Goal: Task Accomplishment & Management: Use online tool/utility

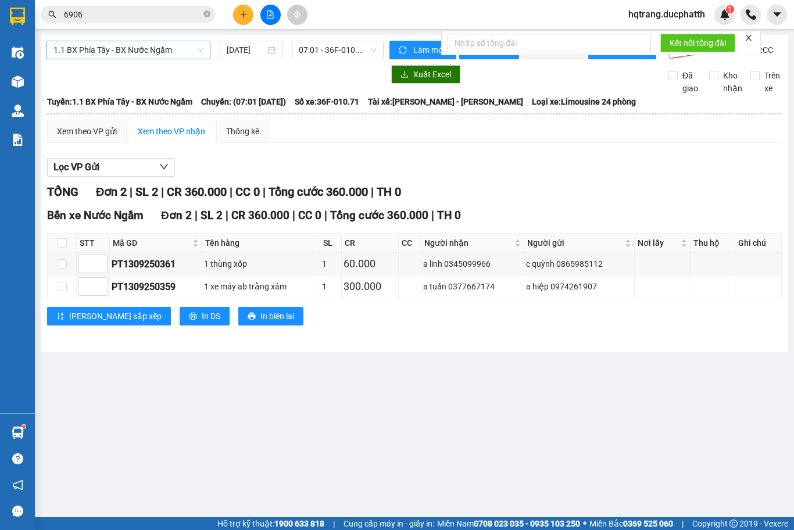
click at [163, 51] on span "1.1 BX Phía Tây - BX Nước Ngầm" at bounding box center [128, 49] width 150 height 17
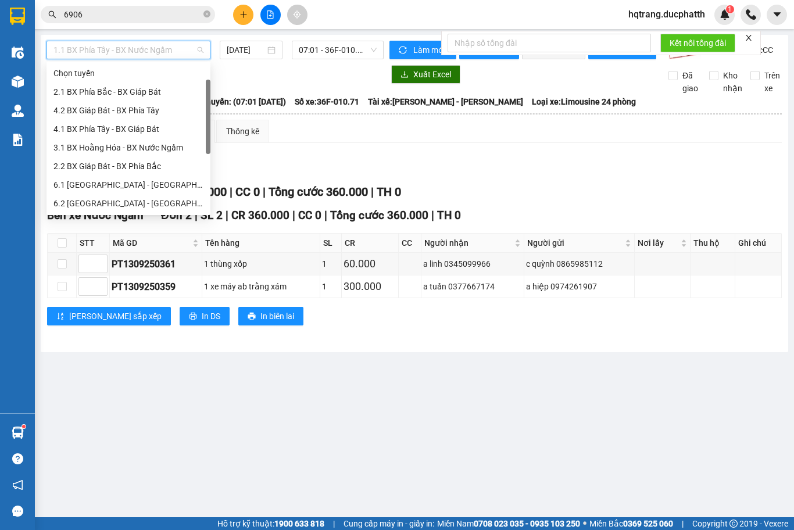
scroll to position [19, 0]
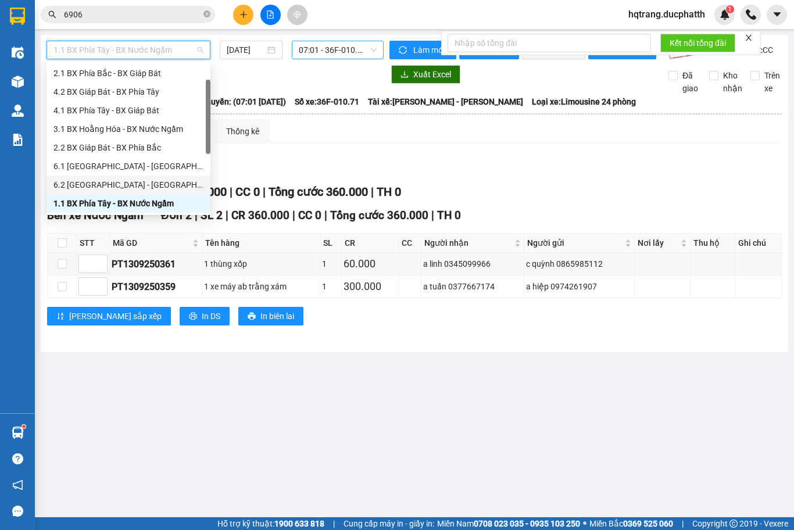
click at [337, 46] on span "07:01 - 36F-010.71" at bounding box center [338, 49] width 78 height 17
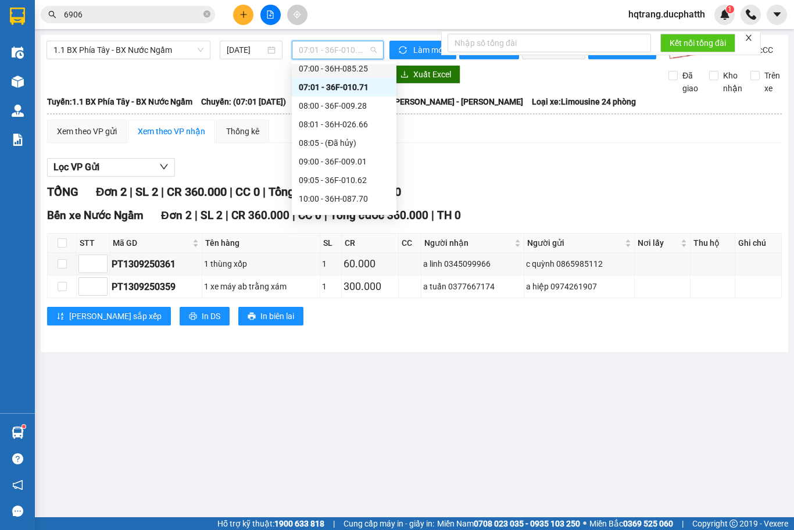
scroll to position [212, 0]
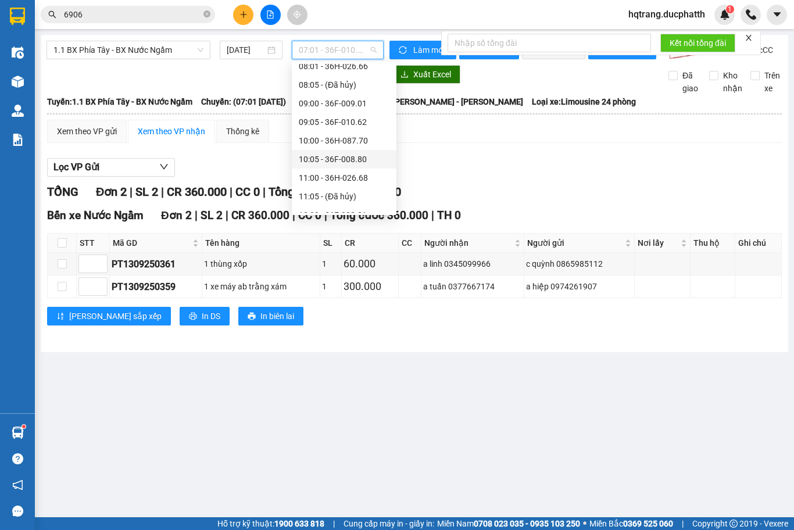
click at [343, 168] on div "10:05 - 36F-008.80" at bounding box center [344, 159] width 105 height 19
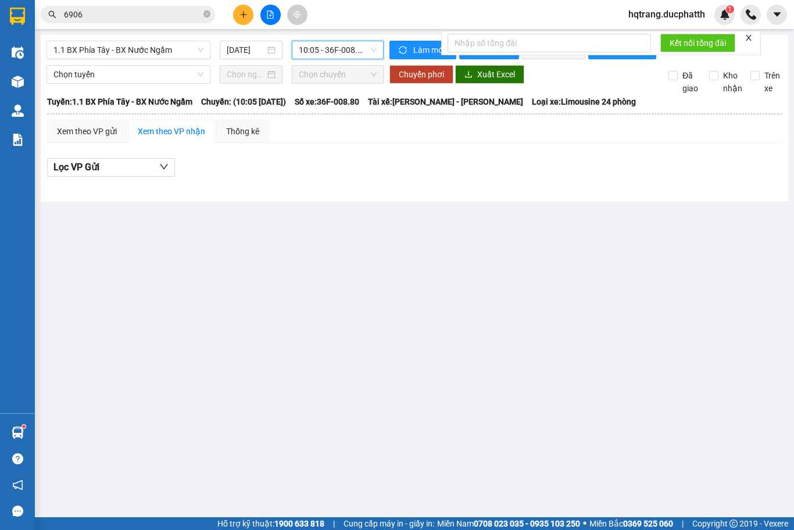
click at [350, 40] on div "1.1 BX Phía Tây - BX Nước Ngầm [DATE] 10:05 10:05 - 36F-008.80 - (Đã hủy) Làm m…" at bounding box center [415, 118] width 748 height 167
click at [365, 48] on span "10:05 - 36F-008.80 - (Đã hủy)" at bounding box center [338, 49] width 78 height 17
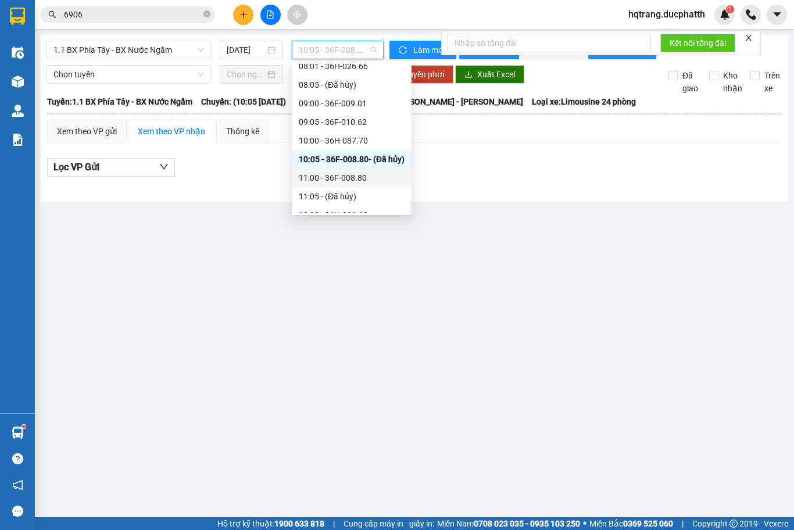
click at [325, 178] on div "11:00 - 36F-008.80" at bounding box center [352, 177] width 106 height 13
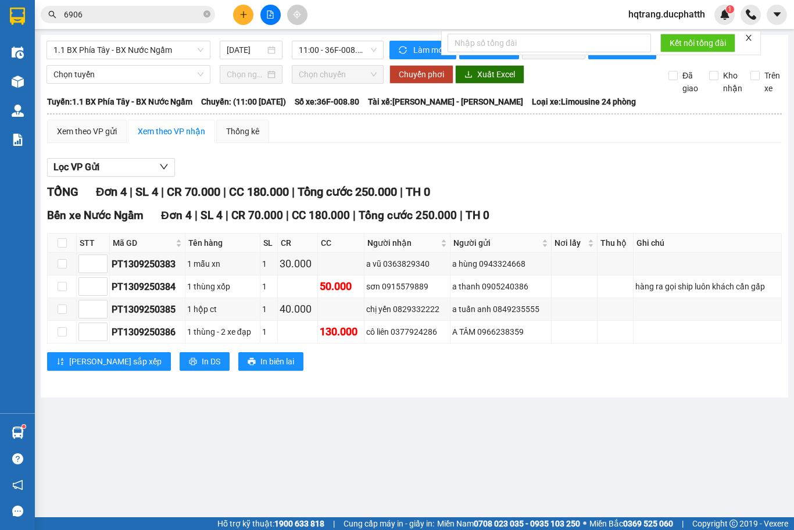
click at [750, 35] on icon "close" at bounding box center [749, 38] width 8 height 8
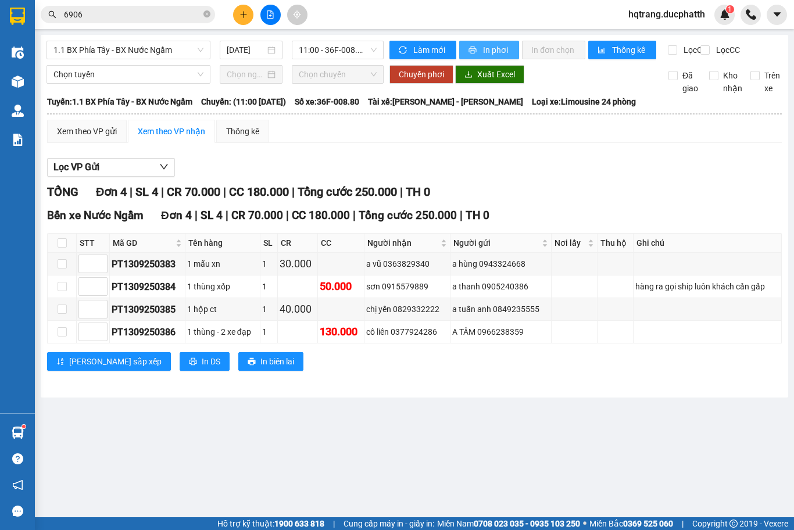
click at [503, 55] on span "In phơi" at bounding box center [496, 50] width 27 height 13
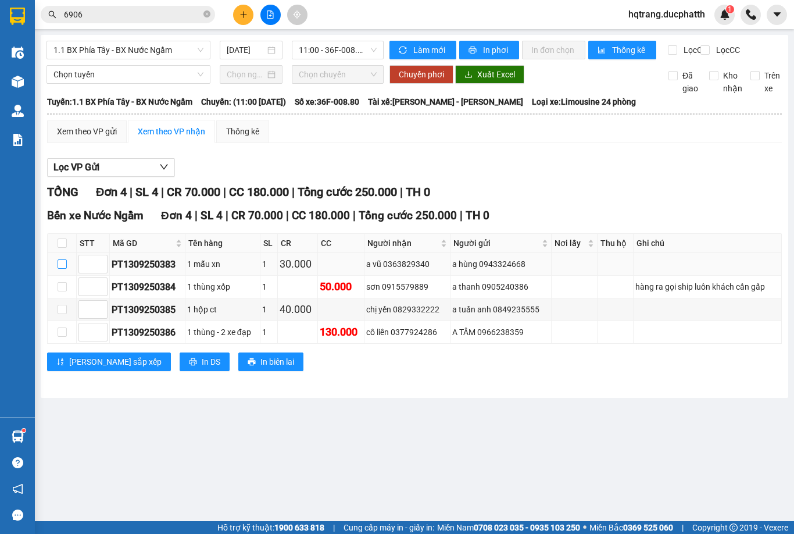
click at [63, 269] on input "checkbox" at bounding box center [62, 263] width 9 height 9
checkbox input "true"
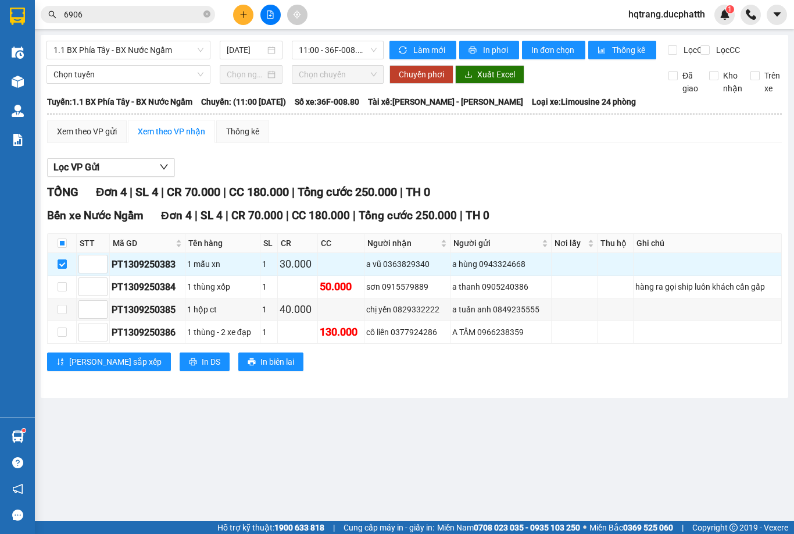
click at [129, 73] on div "1.1 BX Phía Tây - BX Nước Ngầm [DATE] 11:00 - 36F-008.80 Làm mới In phơi In đơn…" at bounding box center [415, 216] width 748 height 363
click at [116, 95] on div "Chọn tuyến Chọn chuyến Chuyển phơi Xuất Excel Đã giao Kho nhận Trên xe" at bounding box center [415, 80] width 736 height 30
click at [126, 83] on span "Chọn tuyến" at bounding box center [128, 74] width 150 height 17
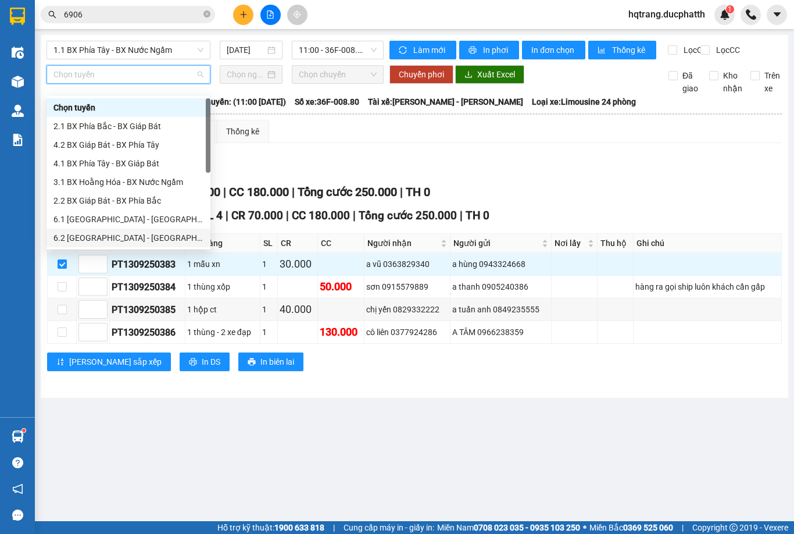
scroll to position [58, 0]
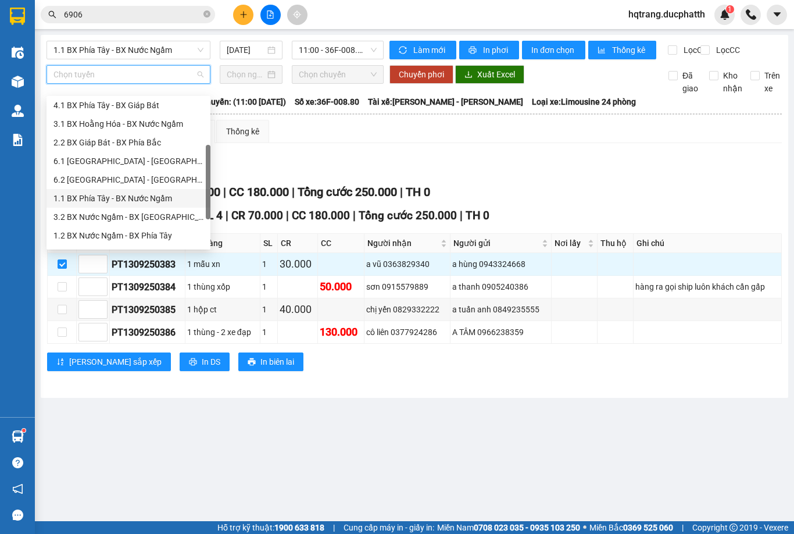
click at [110, 198] on div "1.1 BX Phía Tây - BX Nước Ngầm" at bounding box center [128, 198] width 150 height 13
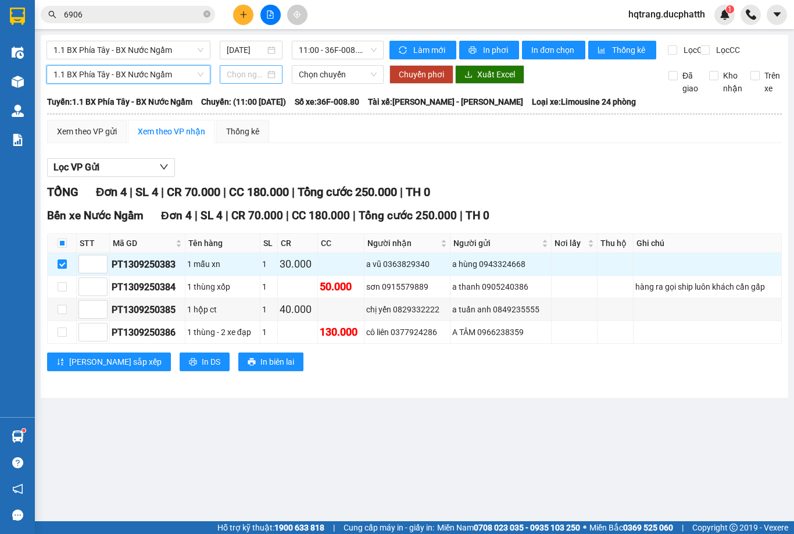
click at [246, 80] on input at bounding box center [246, 74] width 38 height 13
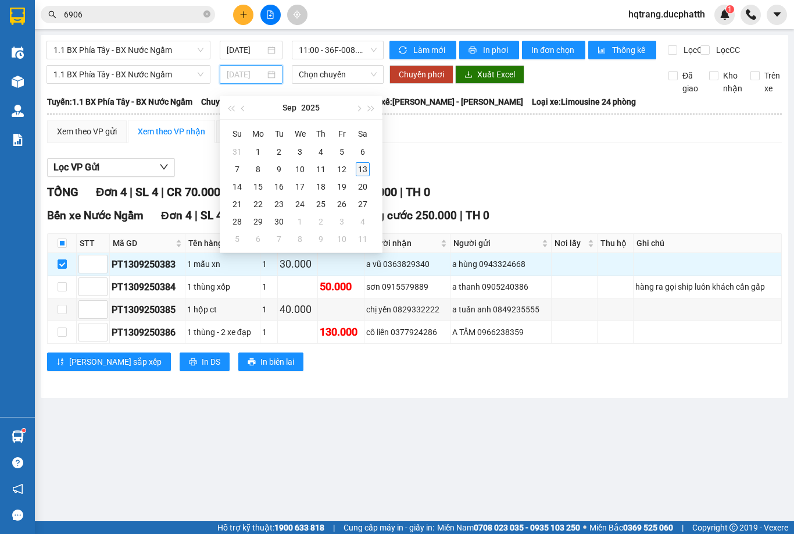
type input "[DATE]"
drag, startPoint x: 357, startPoint y: 169, endPoint x: 341, endPoint y: 108, distance: 63.0
click at [357, 168] on div "13" at bounding box center [363, 169] width 14 height 14
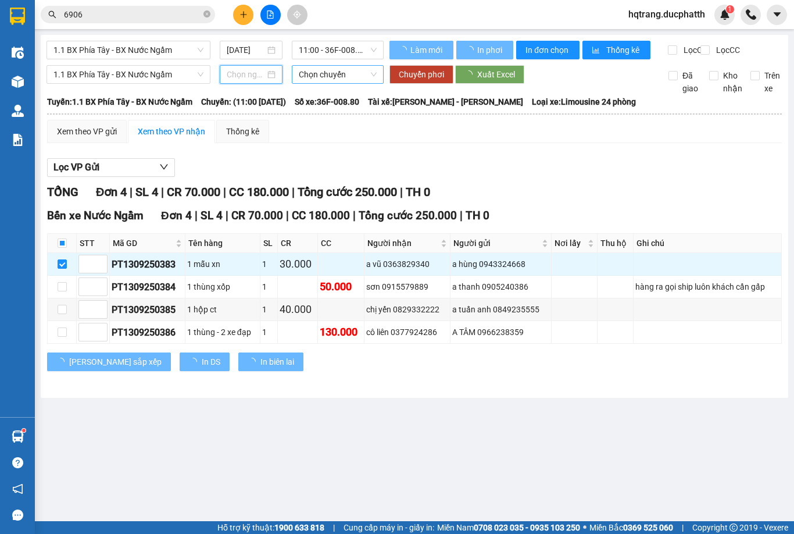
click at [345, 83] on span "Chọn chuyến" at bounding box center [338, 74] width 78 height 17
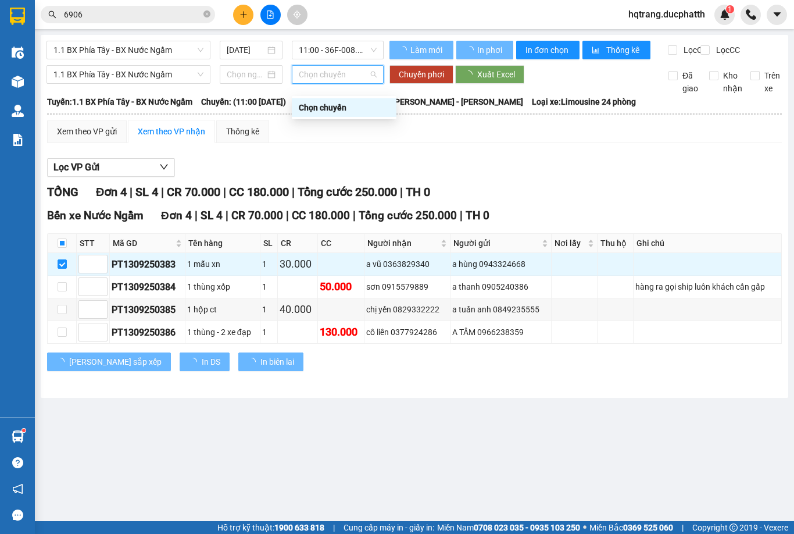
type input "[DATE]"
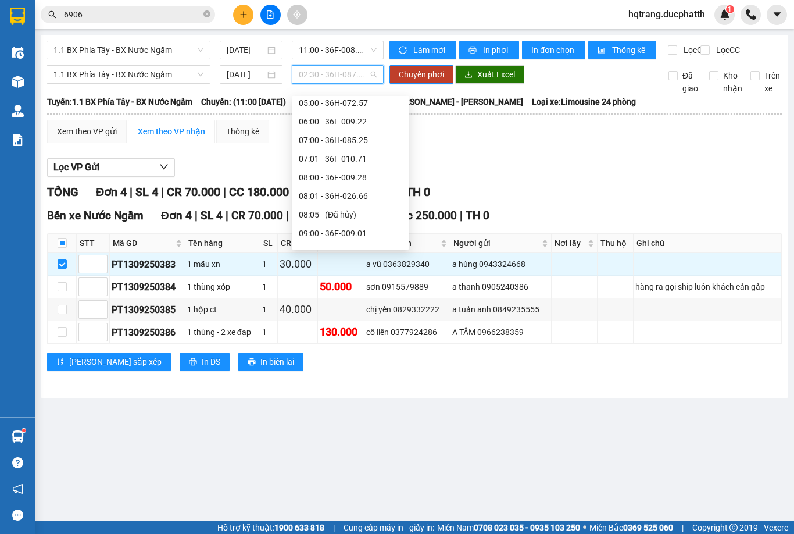
scroll to position [233, 0]
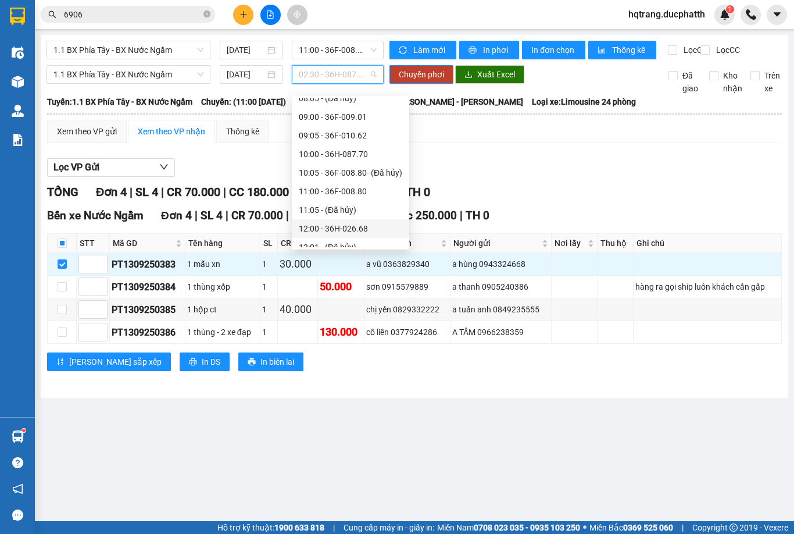
click at [334, 226] on div "12:00 - 36H-026.68" at bounding box center [350, 228] width 103 height 13
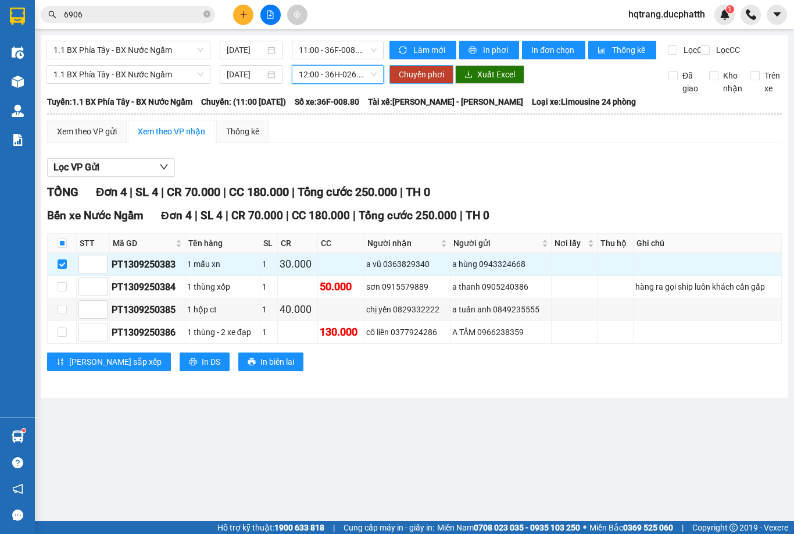
click at [427, 81] on span "Chuyển phơi" at bounding box center [421, 74] width 45 height 13
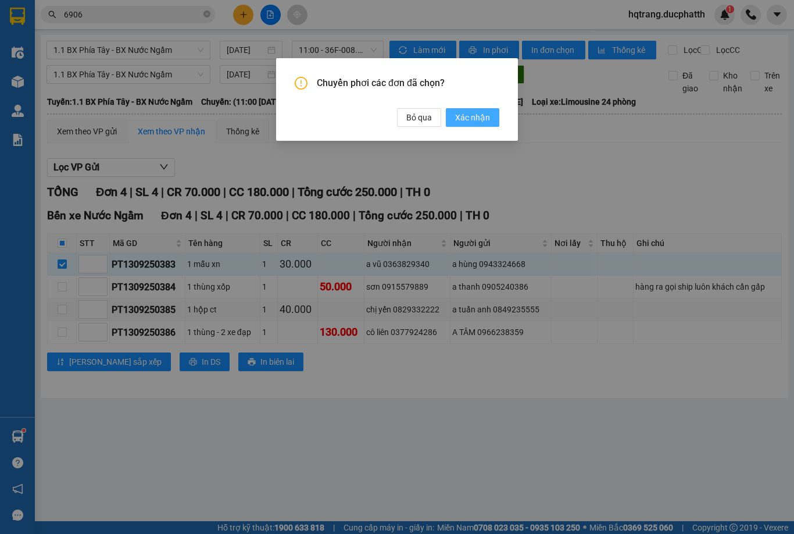
click at [466, 112] on span "Xác nhận" at bounding box center [472, 117] width 35 height 13
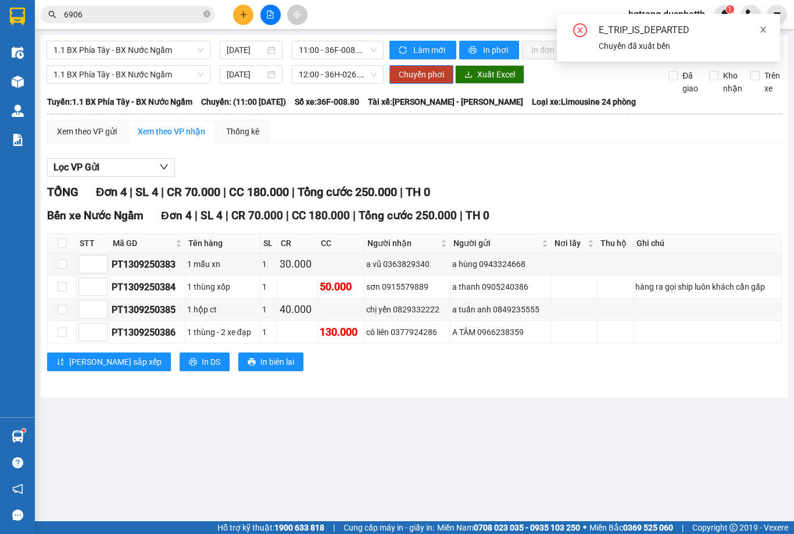
click at [760, 30] on icon "close" at bounding box center [763, 30] width 8 height 8
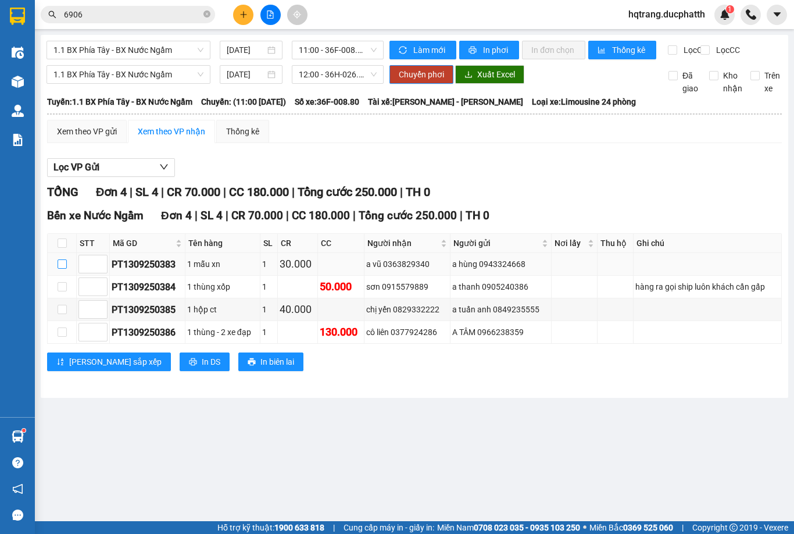
click at [62, 269] on input "checkbox" at bounding box center [62, 263] width 9 height 9
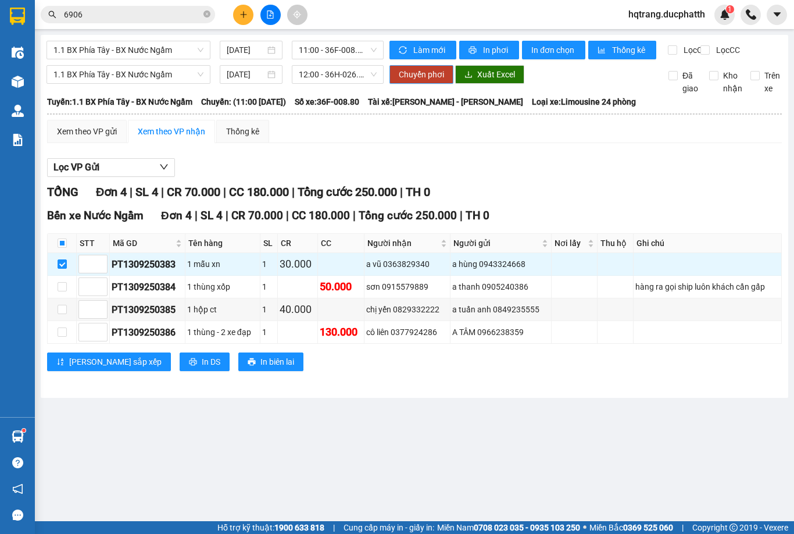
click at [414, 79] on span "Chuyển phơi" at bounding box center [421, 74] width 45 height 13
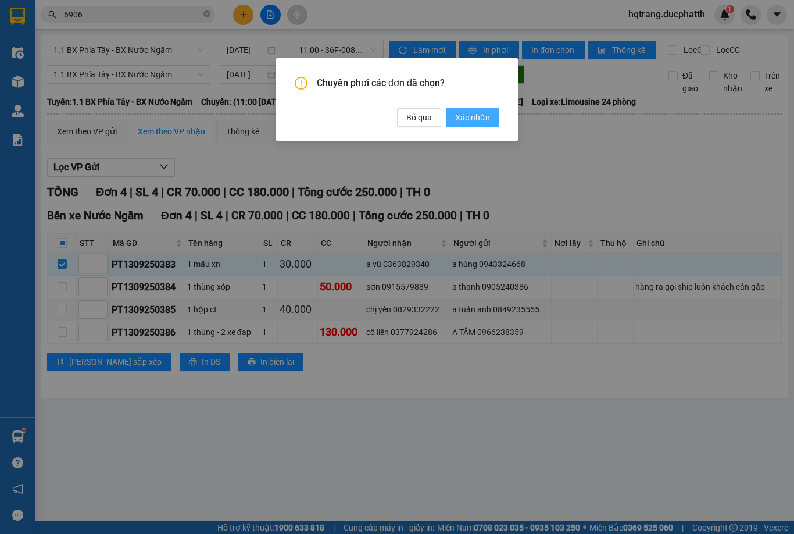
click at [488, 121] on span "Xác nhận" at bounding box center [472, 117] width 35 height 13
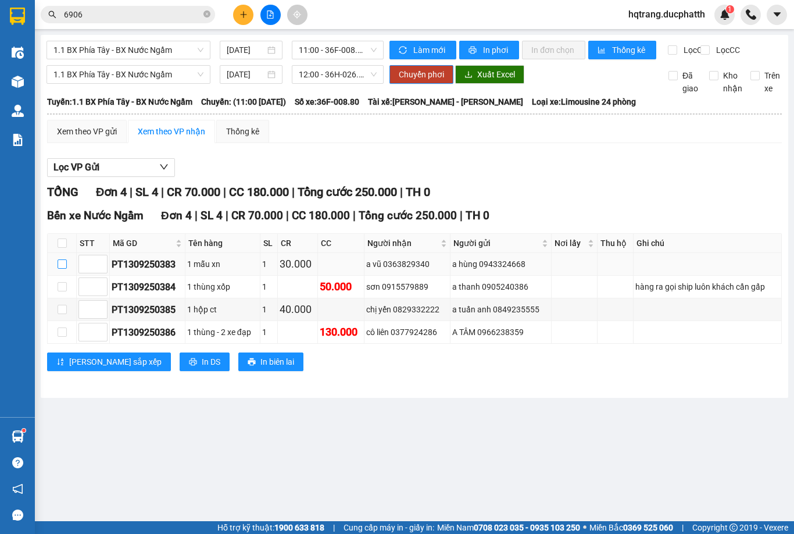
click at [62, 269] on input "checkbox" at bounding box center [62, 263] width 9 height 9
checkbox input "true"
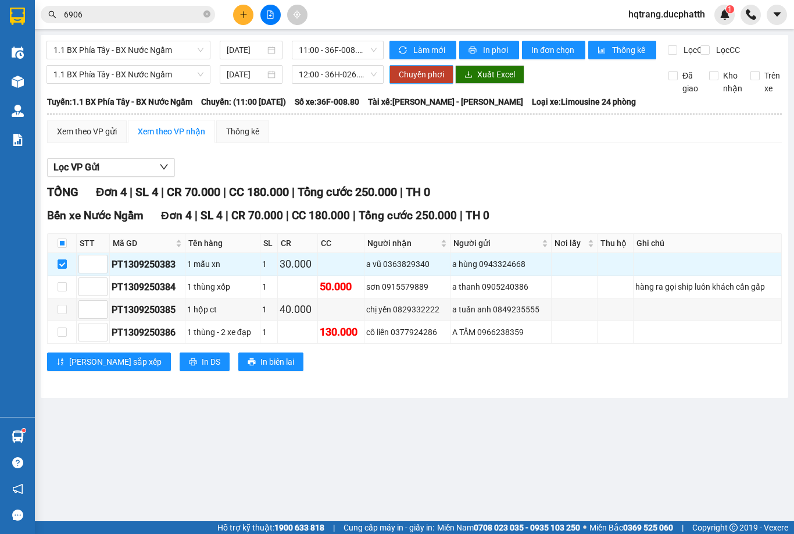
click at [433, 81] on span "Chuyển phơi" at bounding box center [421, 74] width 45 height 13
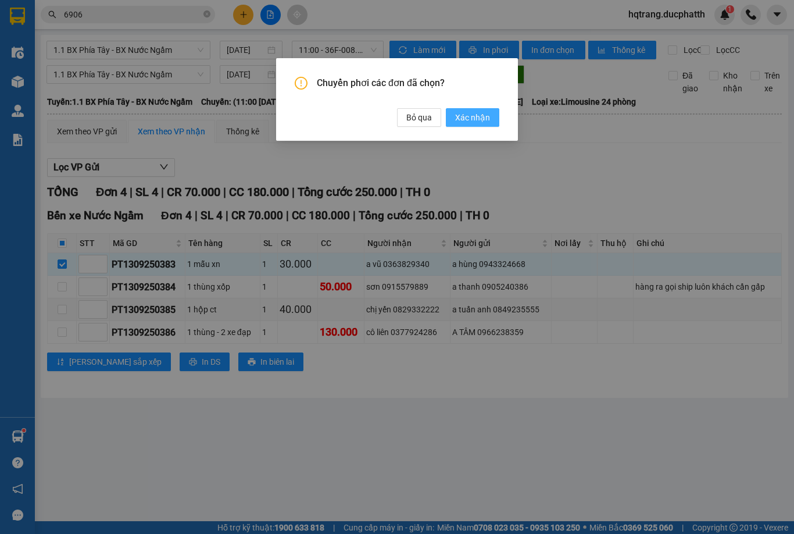
click at [480, 117] on span "Xác nhận" at bounding box center [472, 117] width 35 height 13
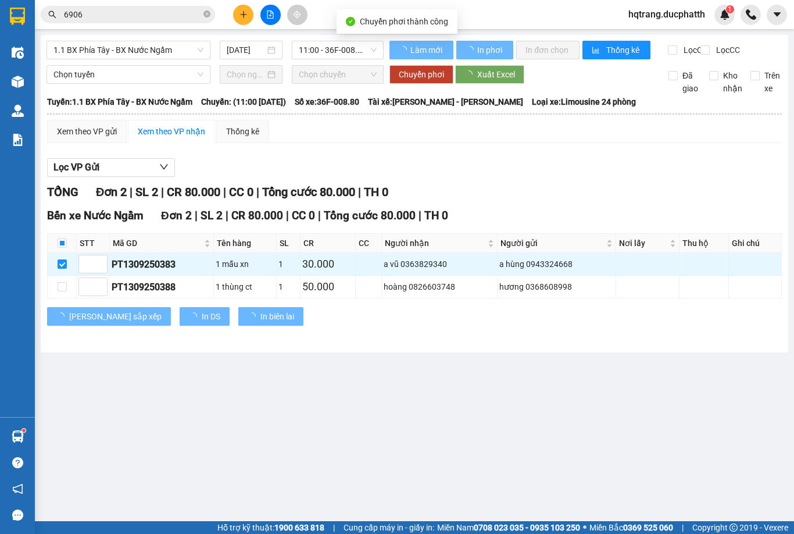
checkbox input "false"
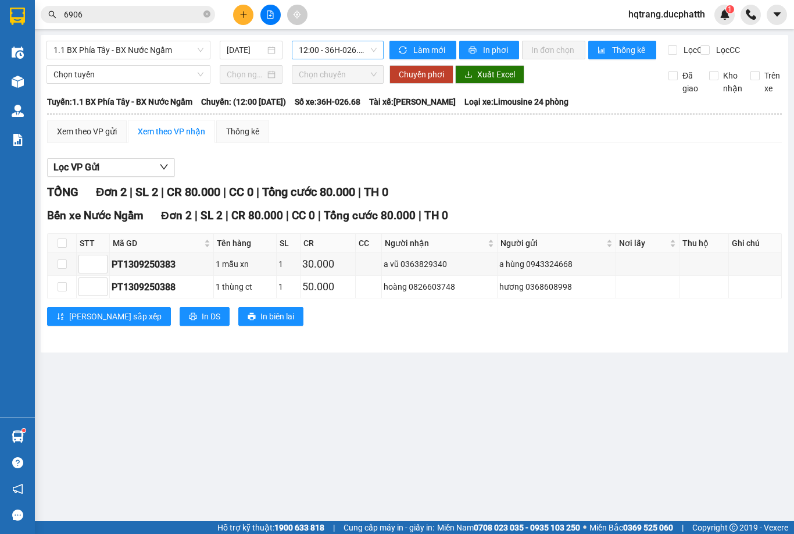
click at [334, 55] on span "12:00 - 36H-026.68" at bounding box center [338, 49] width 78 height 17
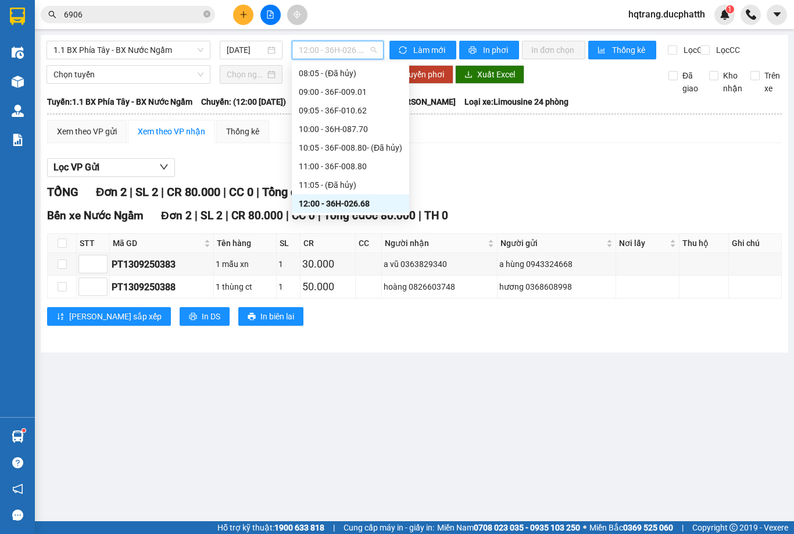
click at [345, 206] on div "12:00 - 36H-026.68" at bounding box center [350, 203] width 103 height 13
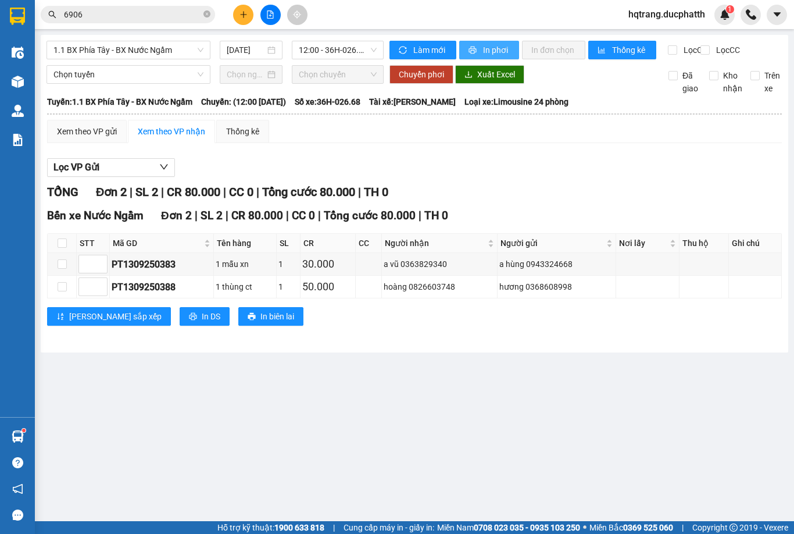
click at [480, 48] on button "In phơi" at bounding box center [489, 50] width 60 height 19
